Goal: Transaction & Acquisition: Purchase product/service

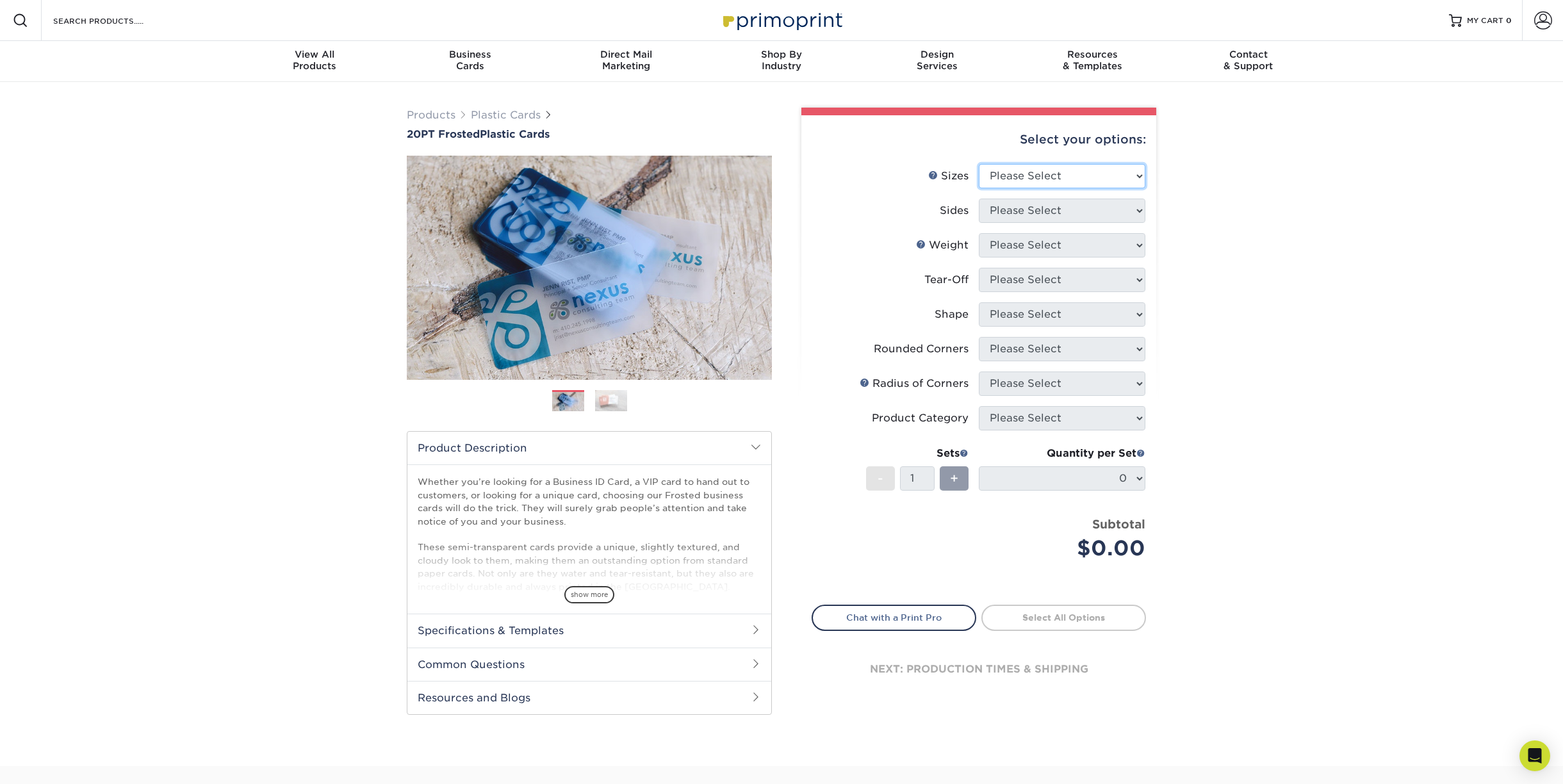
click at [1069, 189] on select "Please Select 2" x 3.5" 2" x 8" 2.12" x 3.375" 2.5" x 2.5" 4.25" x 6"" at bounding box center [1063, 176] width 167 height 25
select select "2.00x3.50"
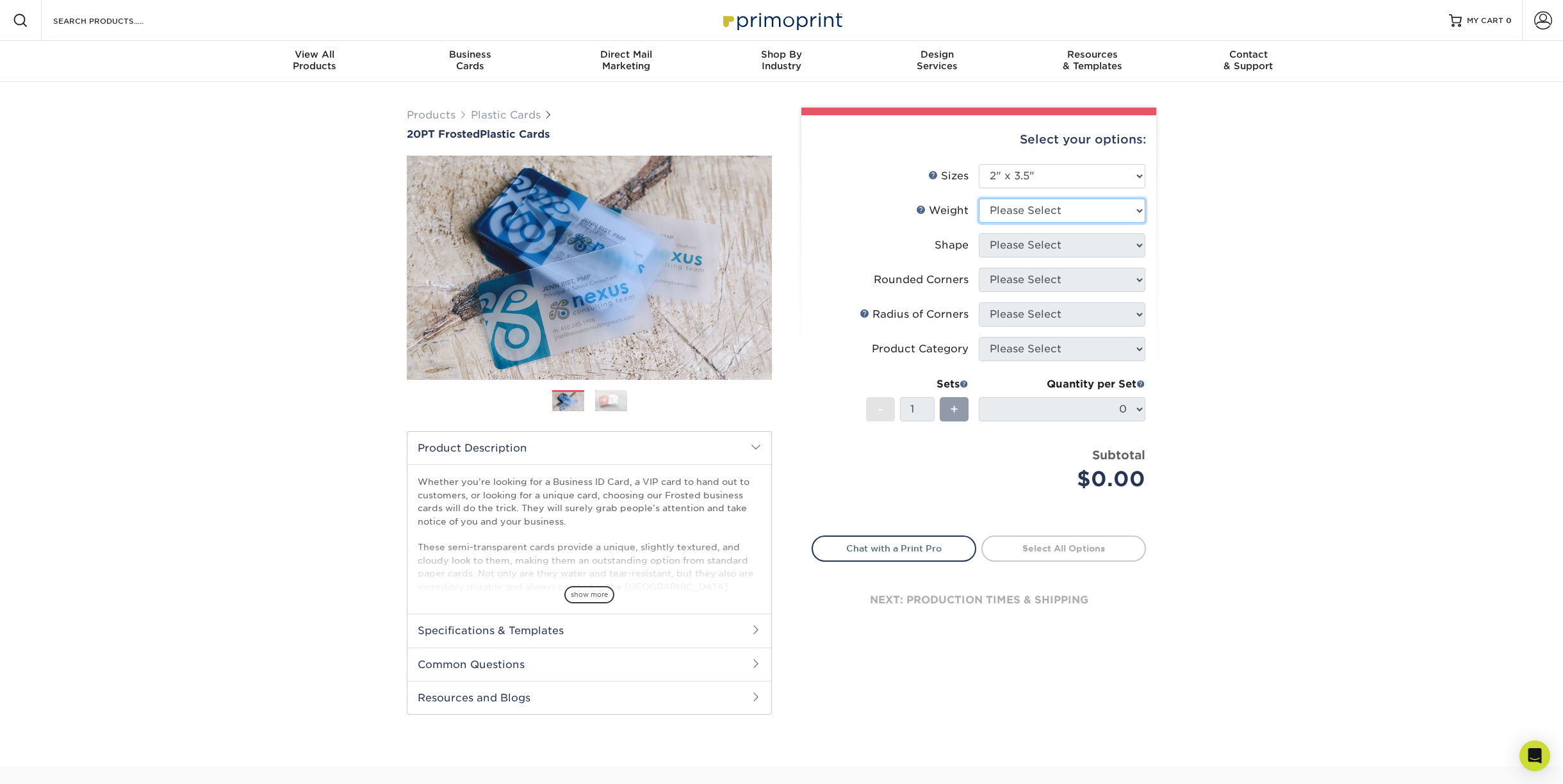
click at [1052, 223] on select "Please Select 20PT Frosted Plastic 20PT Frosted Plastic" at bounding box center [1063, 211] width 167 height 25
select select "20PT Frosted Plastic"
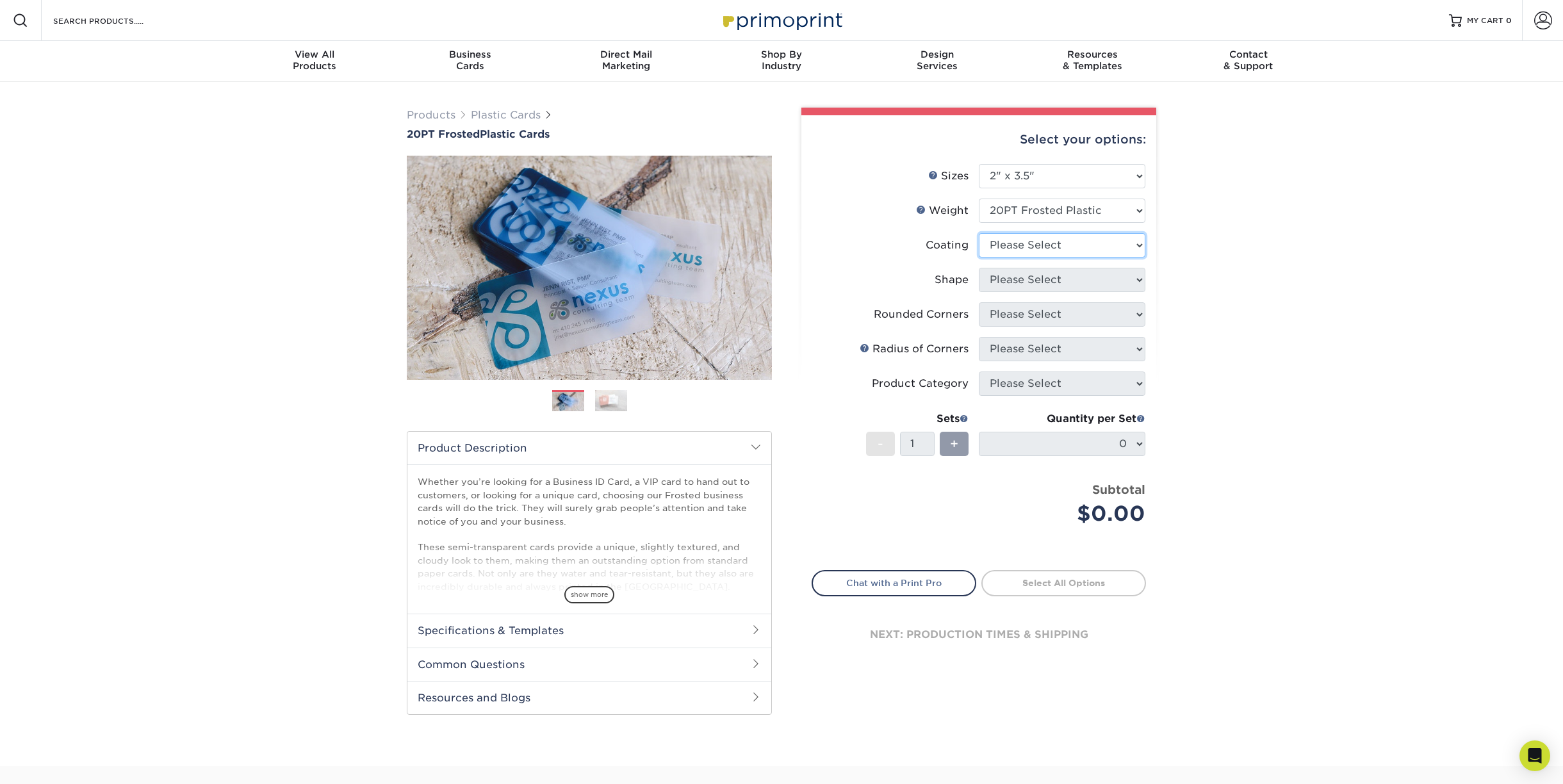
click at [1026, 257] on select at bounding box center [1063, 245] width 167 height 25
select select "3e7618de-abca-4bda-9f97-8b9129e913d8"
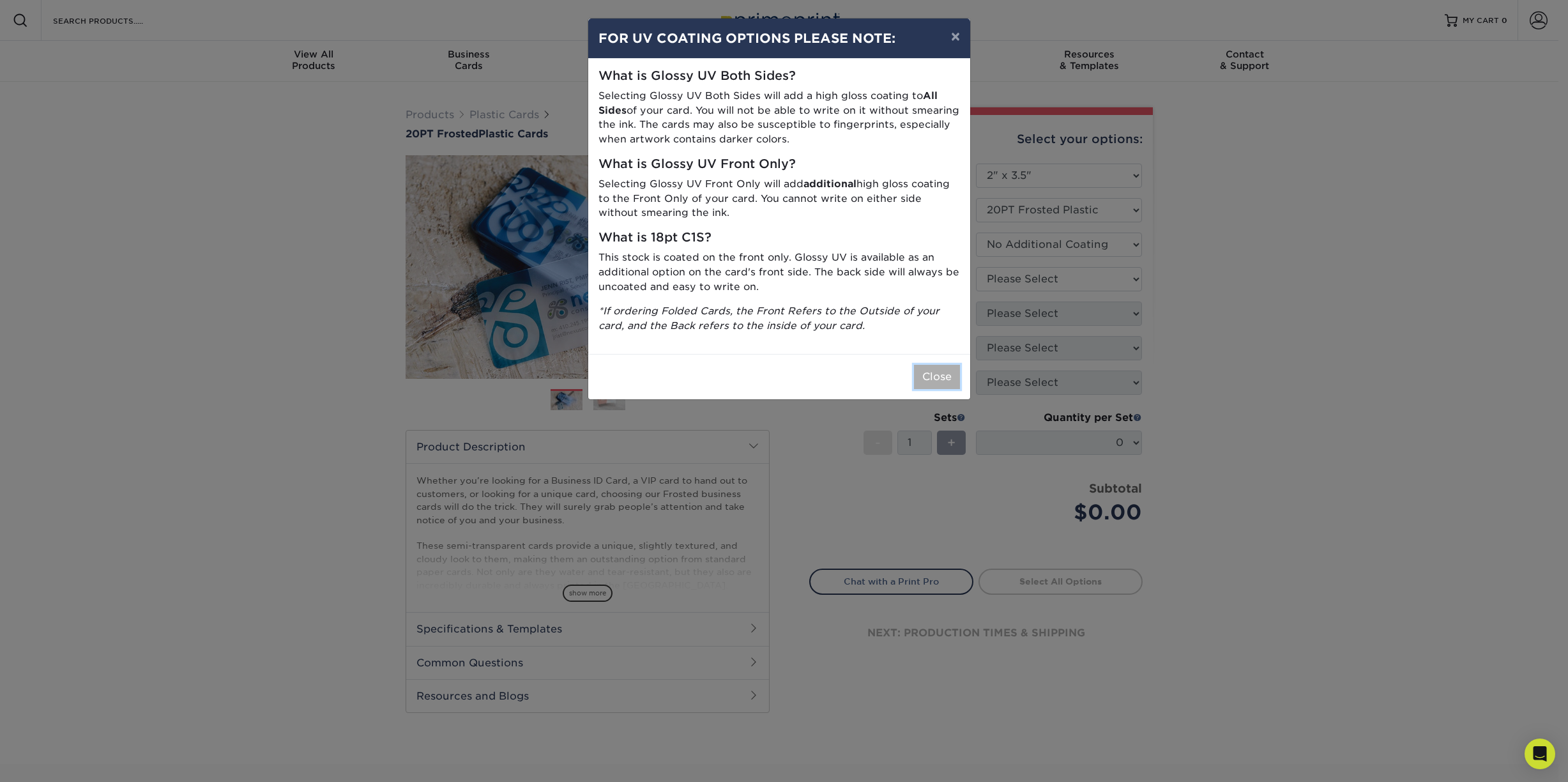
click at [918, 389] on button "Close" at bounding box center [937, 376] width 46 height 25
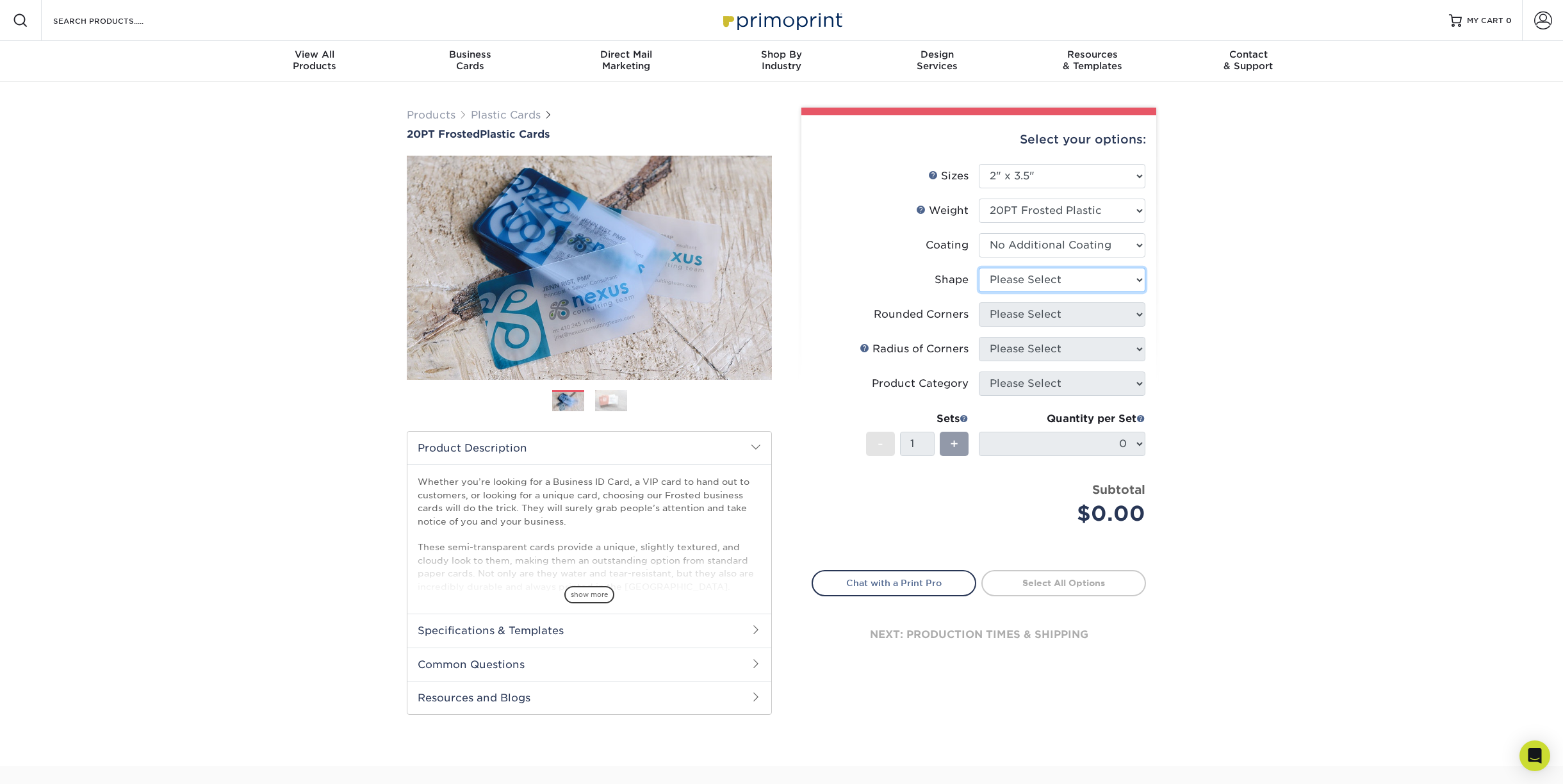
click at [1036, 292] on select "Please Select Oval Standard" at bounding box center [1063, 279] width 167 height 25
select select "standard"
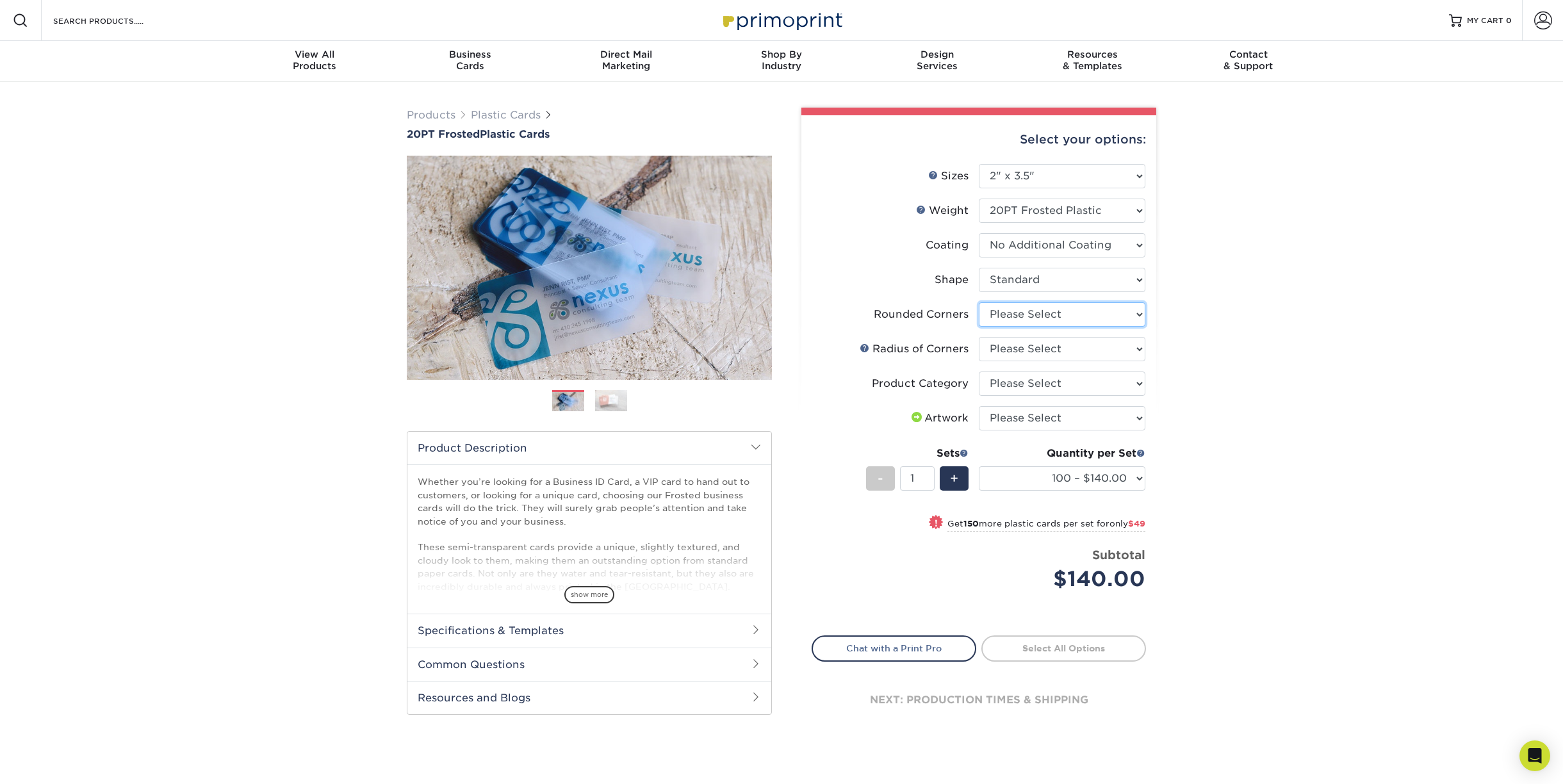
click at [1033, 327] on select "Please Select Yes - Round 4 Corners" at bounding box center [1063, 314] width 167 height 25
select select "7672df9e-0e0a-464d-8e1f-920c575e4da3"
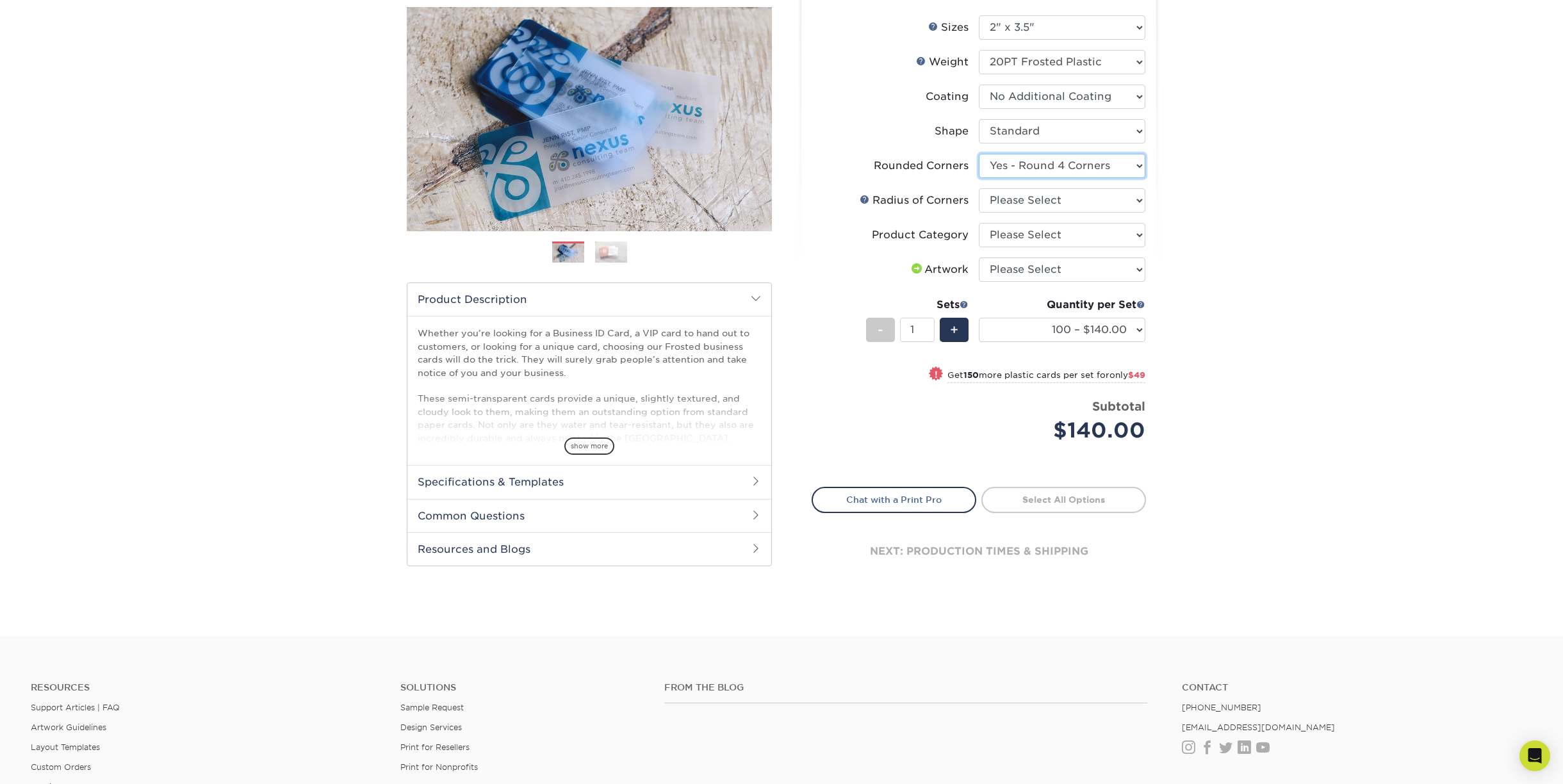
scroll to position [185, 0]
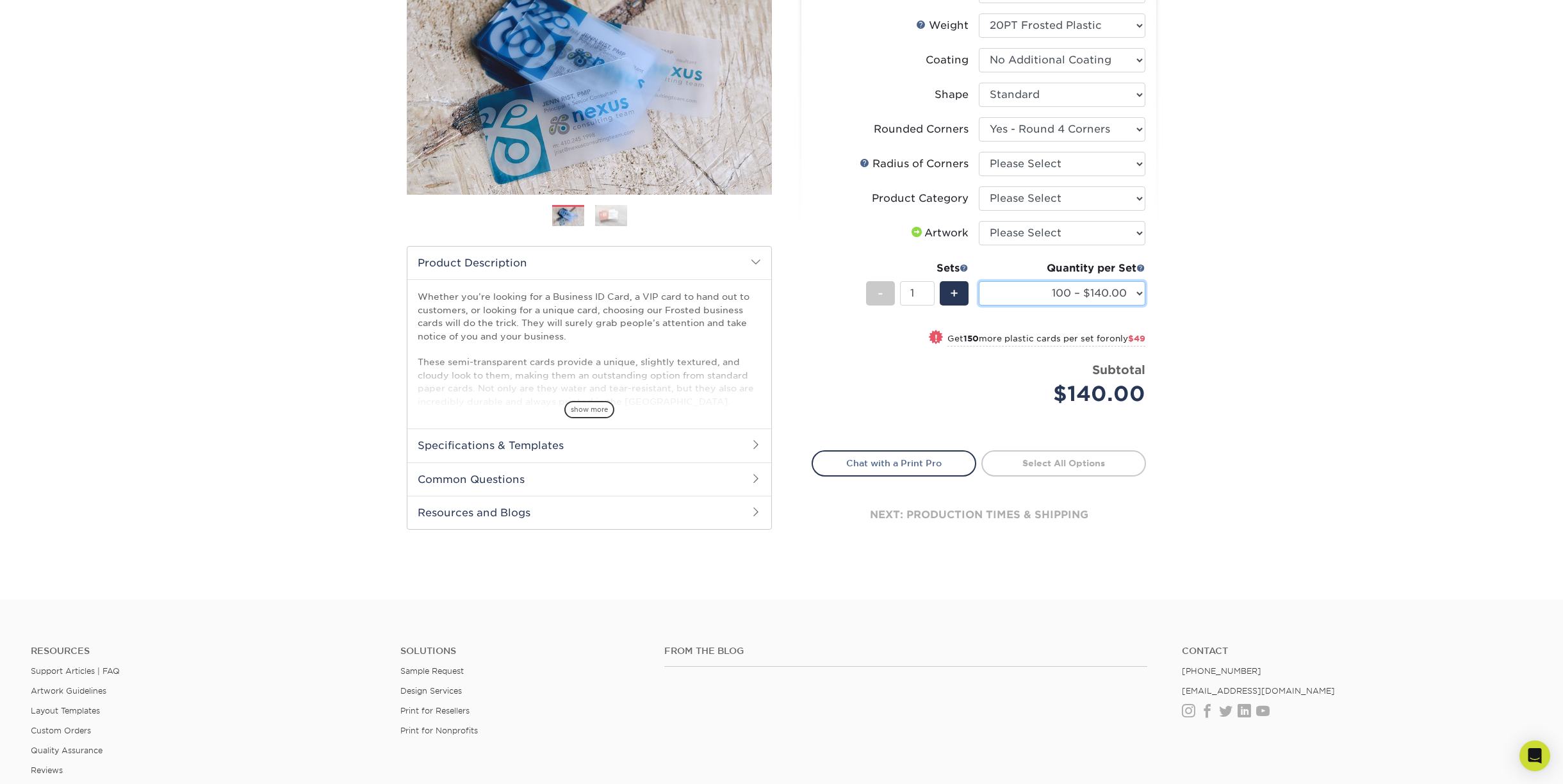
click at [1021, 306] on select "100 – $140.00 250 – $189.00 500 – $243.00 1000 – $272.00 2500 – $657.00 5000 – …" at bounding box center [1063, 293] width 167 height 25
click at [1050, 245] on select "Please Select I will upload files I need a design - $100" at bounding box center [1063, 233] width 167 height 25
select select "upload"
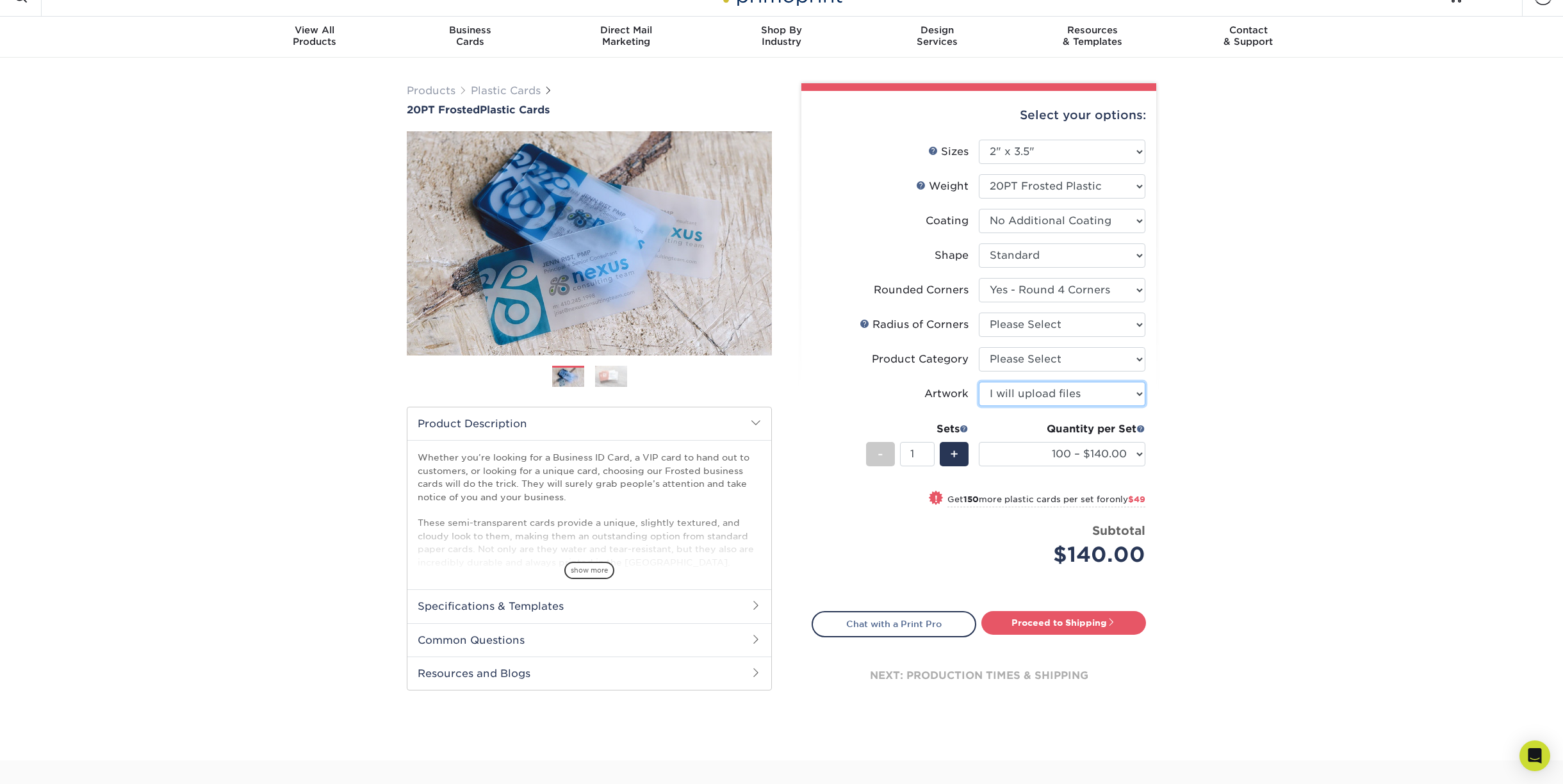
scroll to position [12, 0]
